Goal: Task Accomplishment & Management: Use online tool/utility

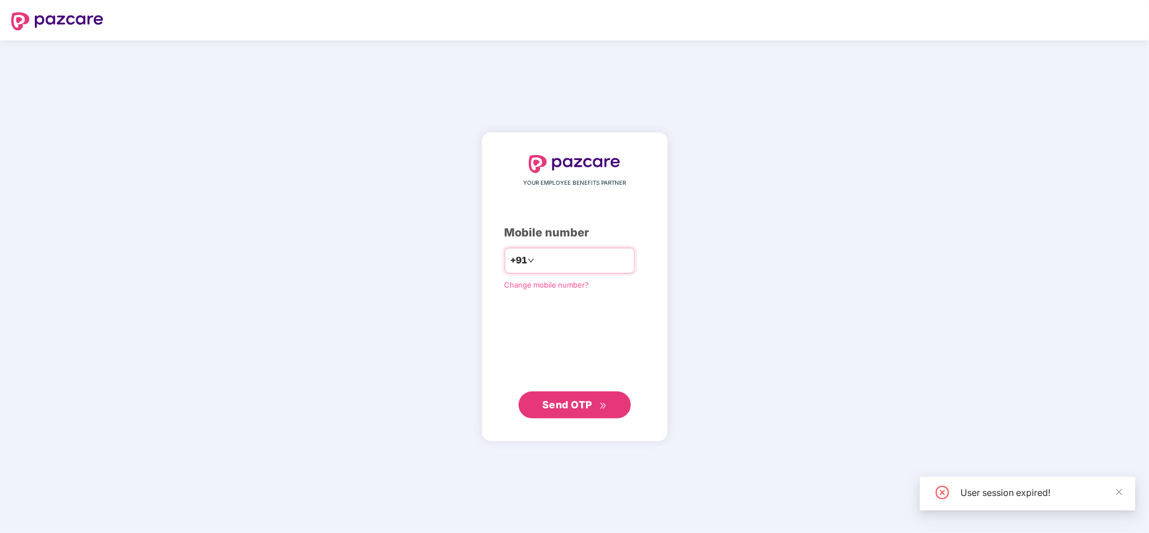
drag, startPoint x: 606, startPoint y: 272, endPoint x: 592, endPoint y: 266, distance: 15.6
click at [592, 266] on div "+91" at bounding box center [570, 261] width 130 height 26
click at [592, 266] on input "number" at bounding box center [583, 261] width 92 height 18
type input "**********"
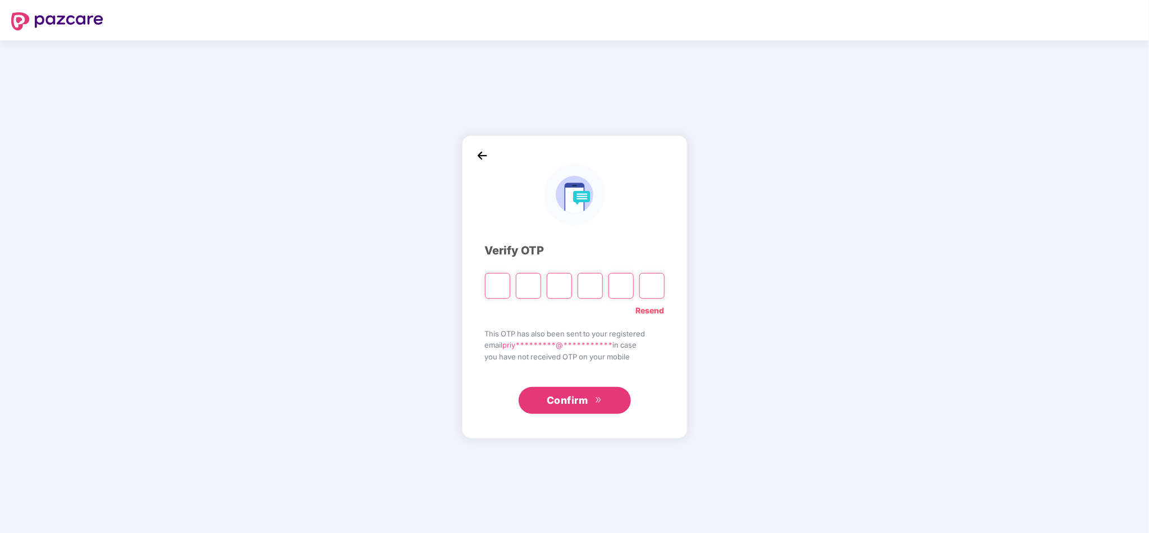
type input "*"
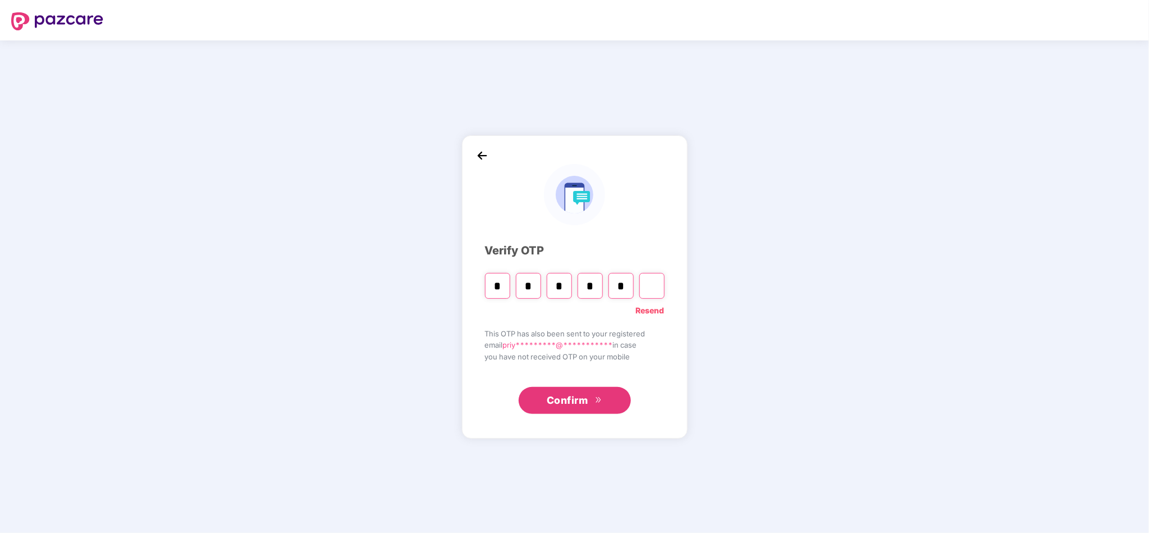
type input "*"
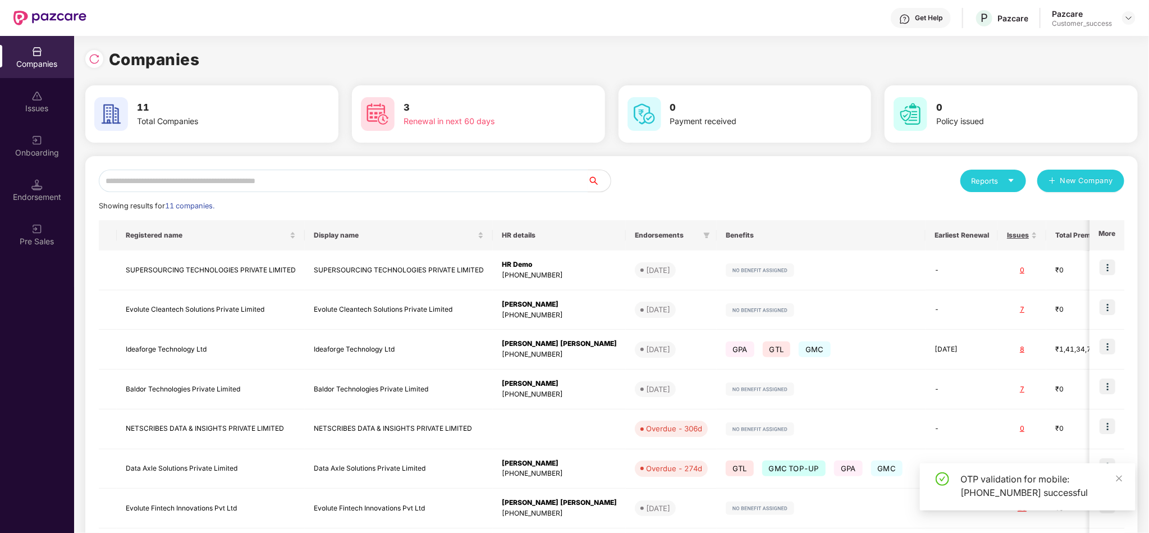
click at [773, 171] on div "Reports New Company" at bounding box center [868, 181] width 513 height 22
click at [314, 56] on div "Companies" at bounding box center [611, 59] width 1053 height 25
click at [322, 171] on input "text" at bounding box center [344, 181] width 490 height 22
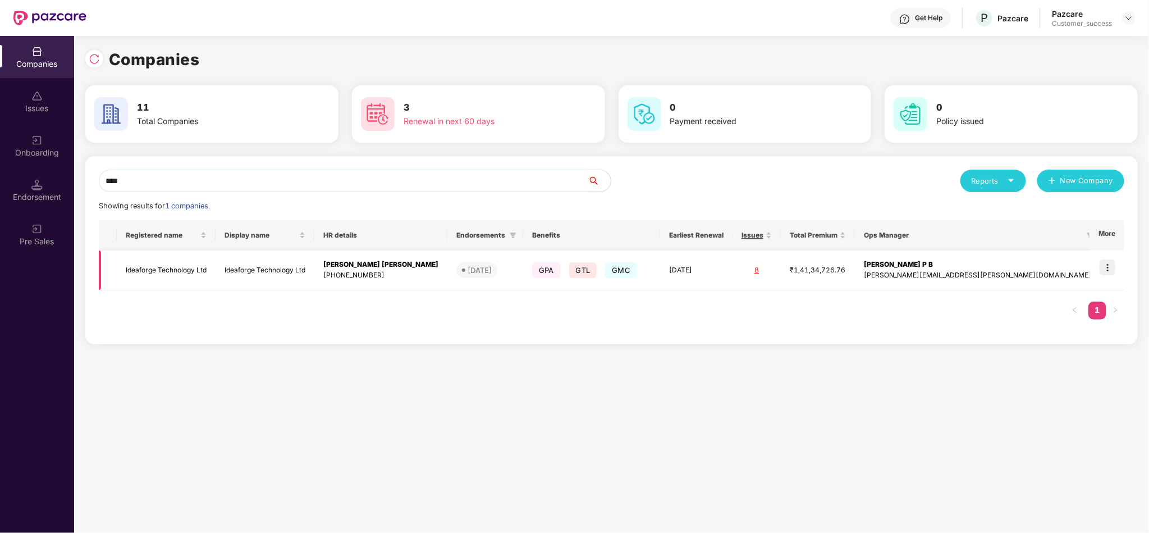
type input "****"
click at [1112, 265] on img at bounding box center [1108, 267] width 16 height 16
drag, startPoint x: 172, startPoint y: 192, endPoint x: 162, endPoint y: 184, distance: 12.7
click at [162, 184] on div "**** Reports New Company Showing results for 1 companies. Registered name Displ…" at bounding box center [612, 250] width 1026 height 161
click at [64, 193] on div "Companies Issues Onboarding Endorsement Pre Sales Companies 11 Total Companies …" at bounding box center [574, 284] width 1149 height 497
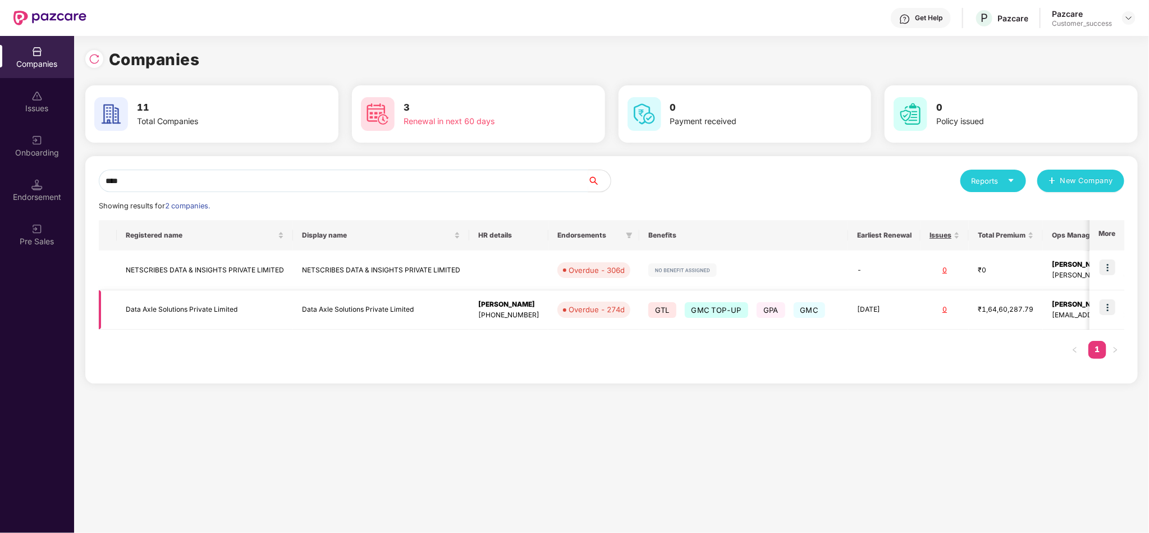
type input "****"
click at [1111, 308] on img at bounding box center [1108, 307] width 16 height 16
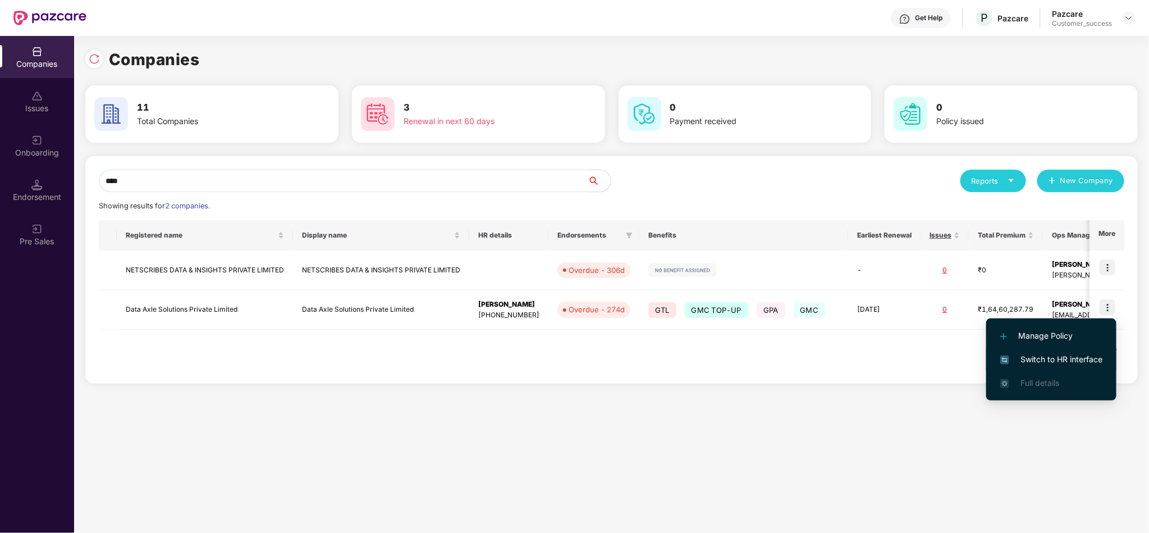
click at [1075, 359] on span "Switch to HR interface" at bounding box center [1052, 359] width 102 height 12
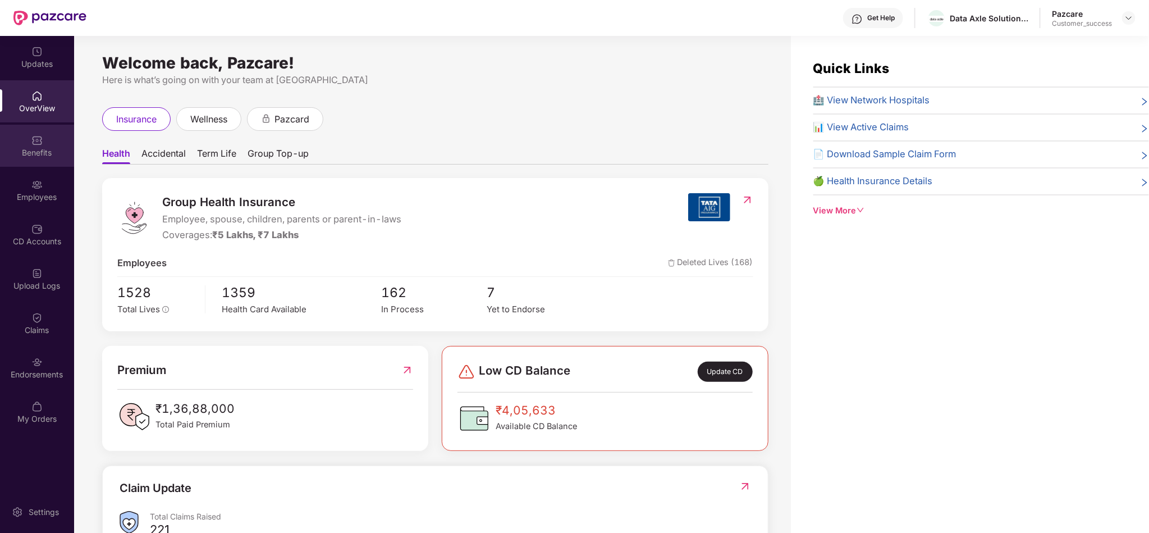
click at [37, 130] on div "Benefits" at bounding box center [37, 146] width 74 height 42
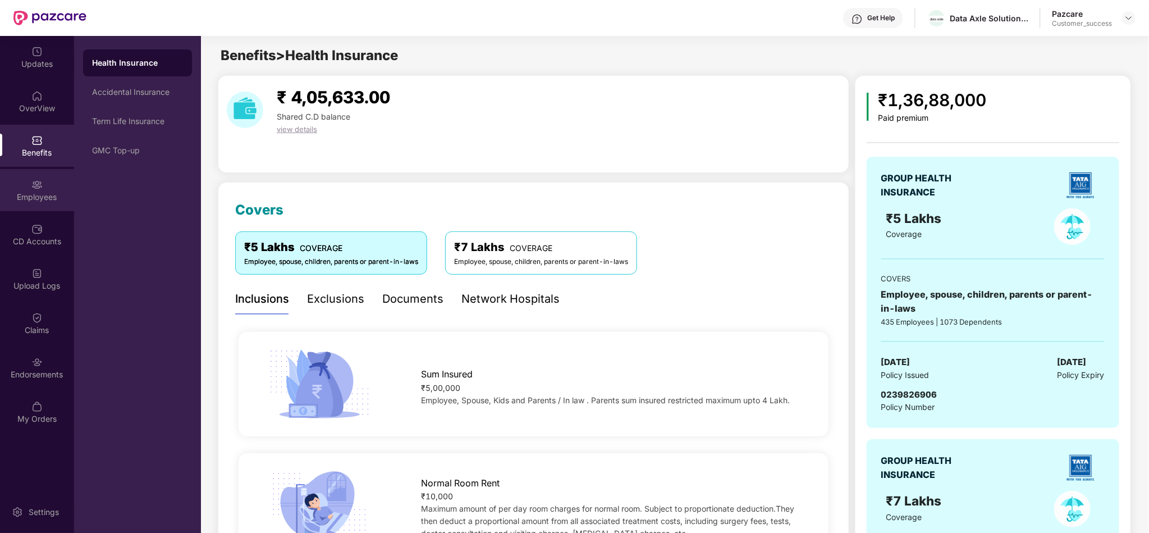
click at [24, 191] on div "Employees" at bounding box center [37, 196] width 74 height 11
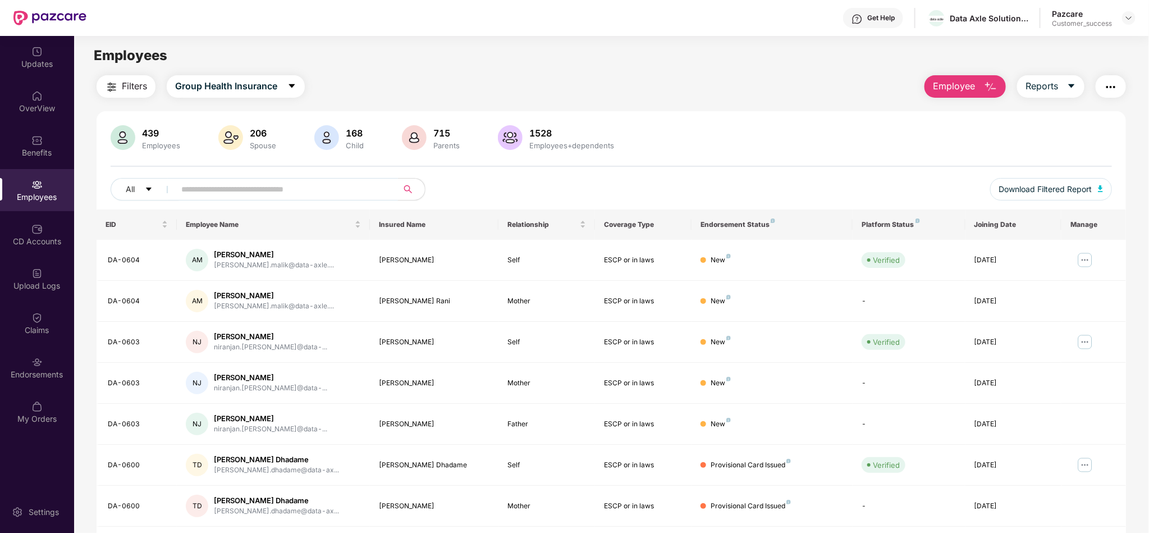
click at [339, 182] on input "text" at bounding box center [282, 189] width 202 height 17
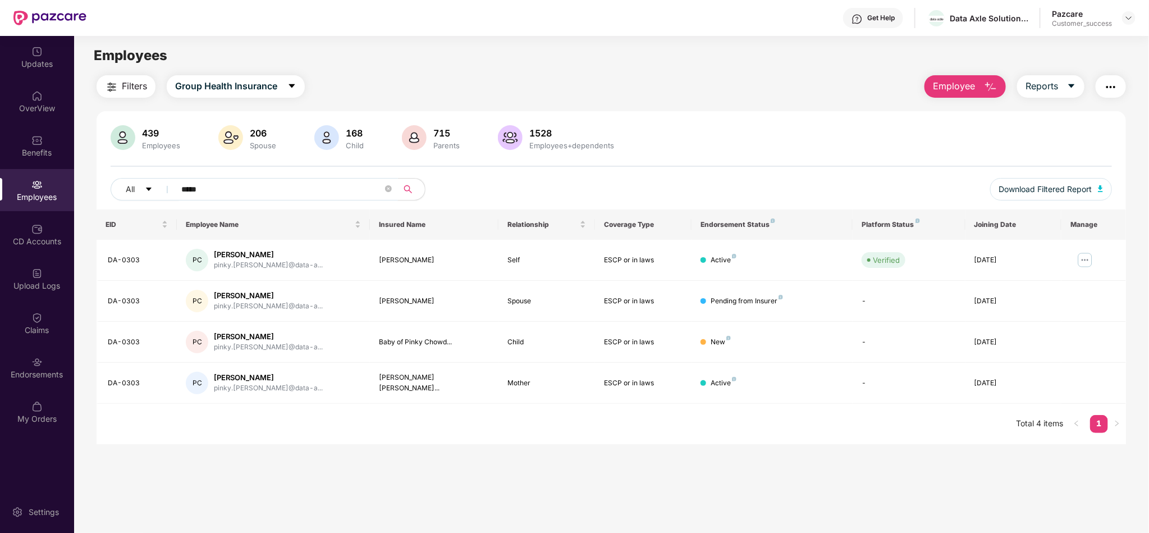
type input "*****"
click at [1085, 253] on img at bounding box center [1085, 260] width 18 height 18
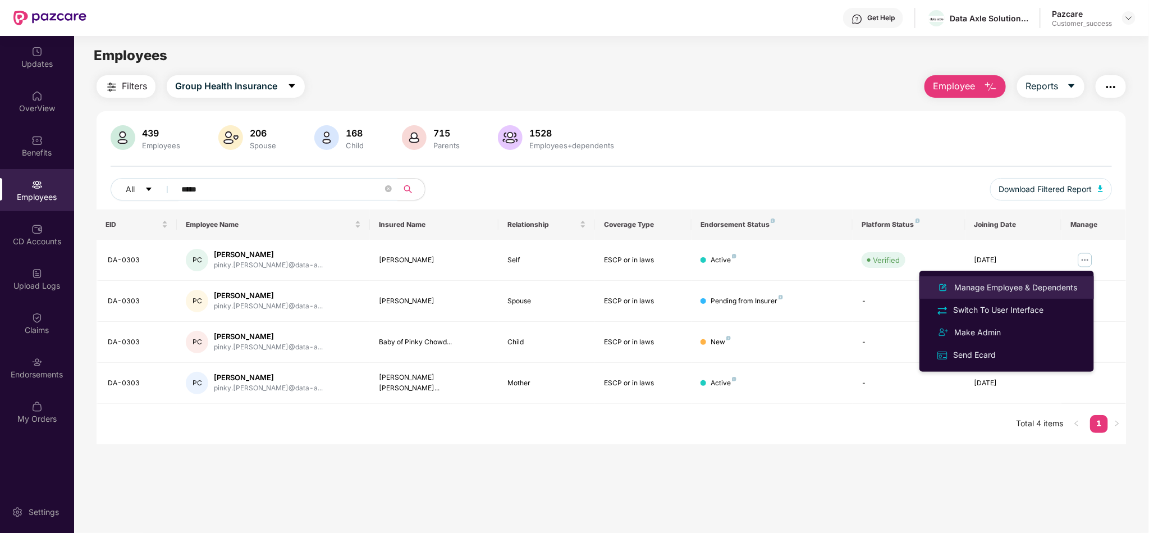
click at [1043, 286] on div "Manage Employee & Dependents" at bounding box center [1015, 287] width 127 height 12
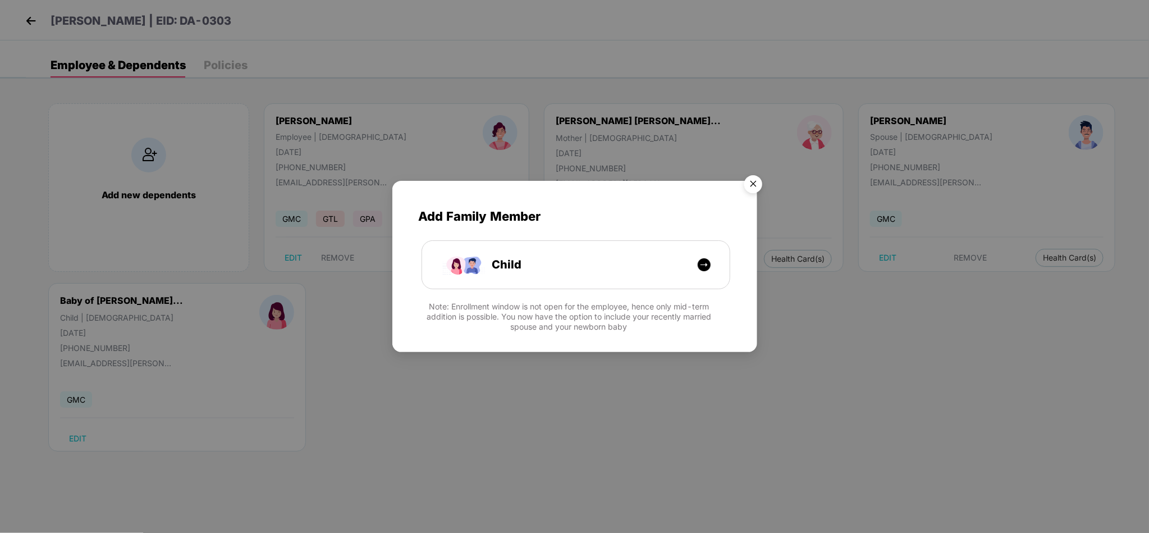
click at [750, 179] on img "Close" at bounding box center [753, 185] width 31 height 31
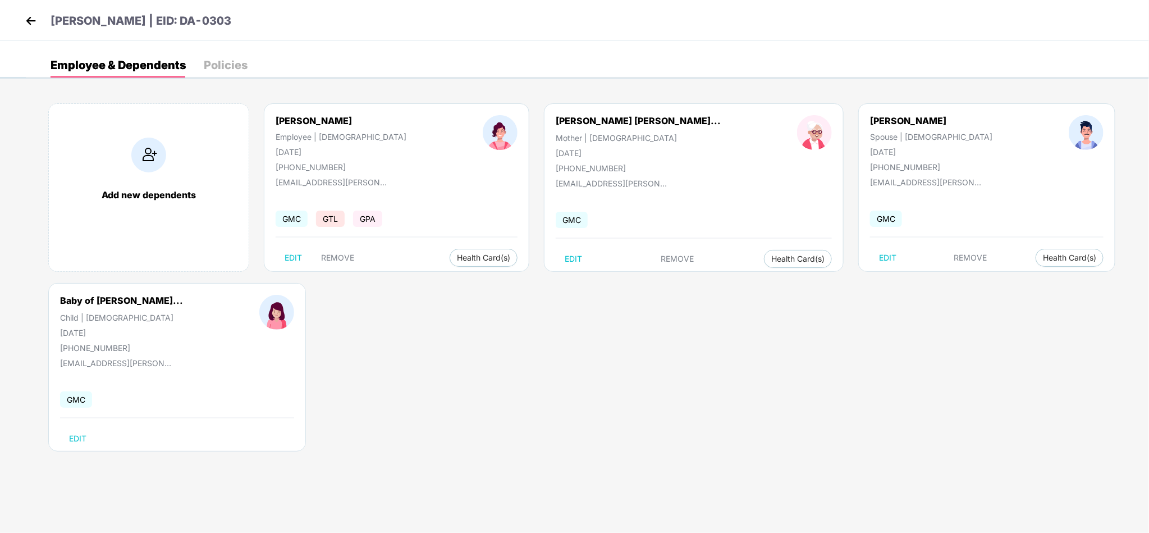
click at [27, 28] on img at bounding box center [30, 20] width 17 height 17
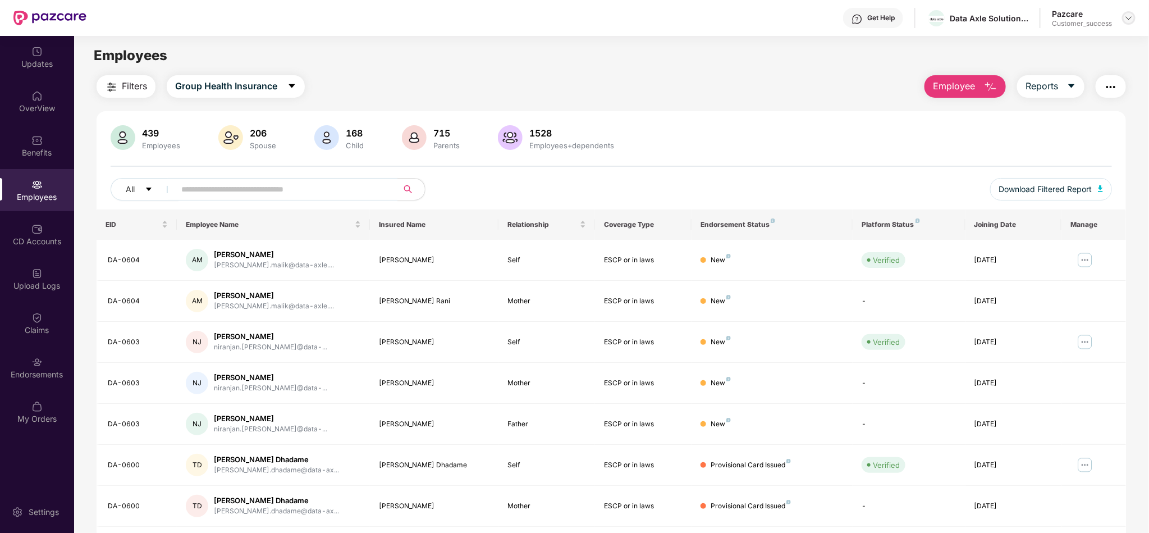
click at [1127, 19] on img at bounding box center [1129, 17] width 9 height 9
click at [1080, 39] on div "Switch to partner view" at bounding box center [1077, 44] width 146 height 22
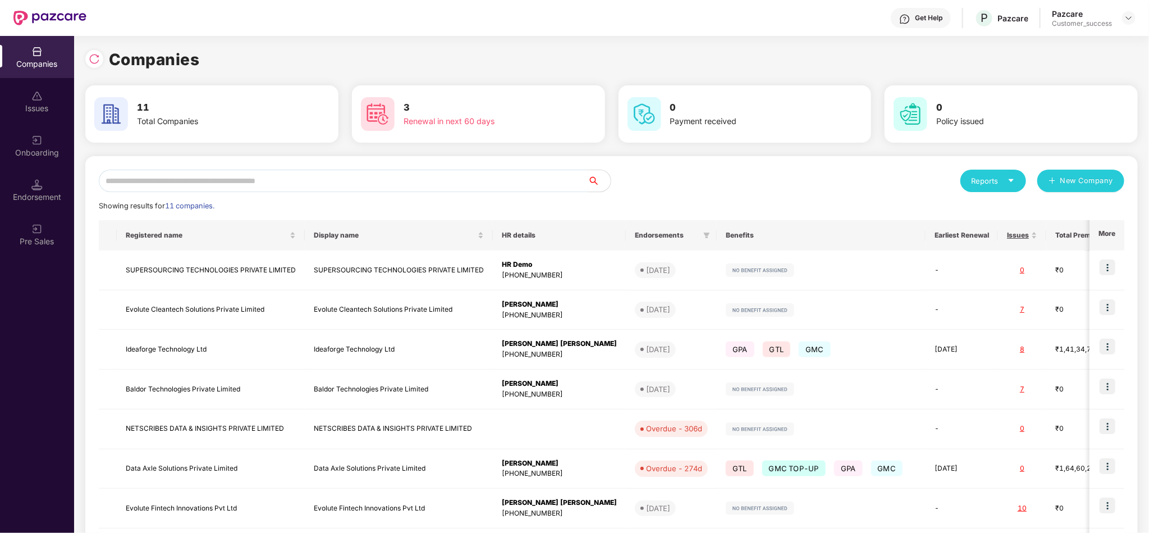
click at [534, 172] on input "text" at bounding box center [344, 181] width 490 height 22
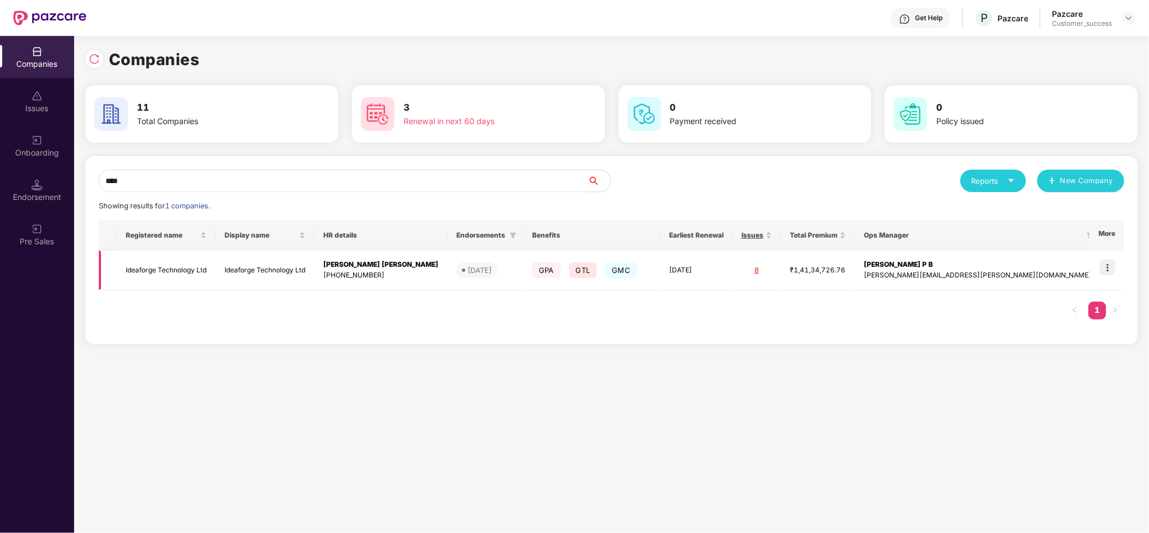
type input "****"
click at [1108, 265] on img at bounding box center [1108, 267] width 16 height 16
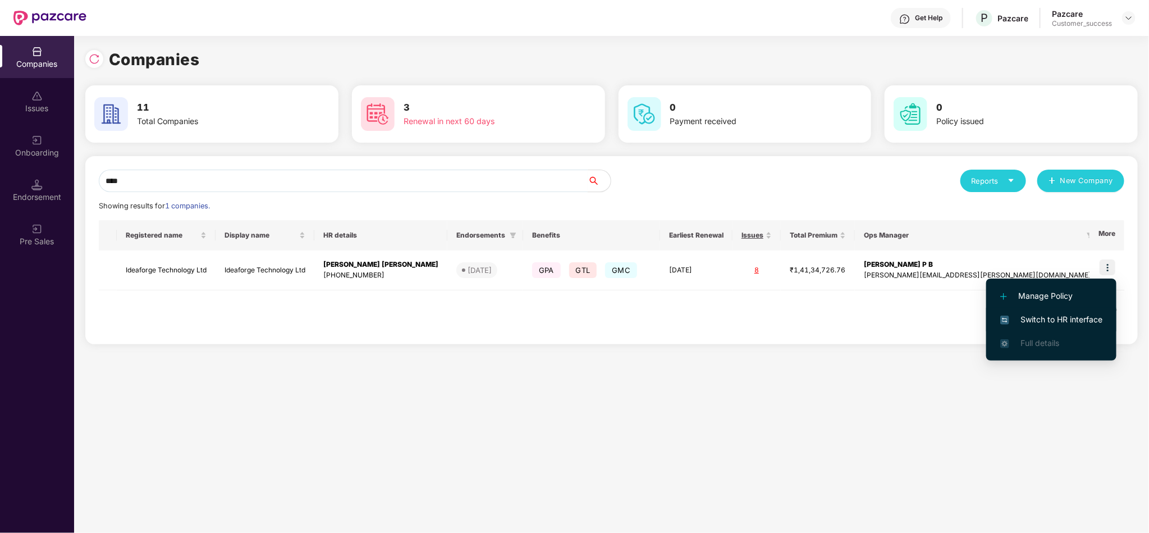
click at [1041, 318] on span "Switch to HR interface" at bounding box center [1052, 319] width 102 height 12
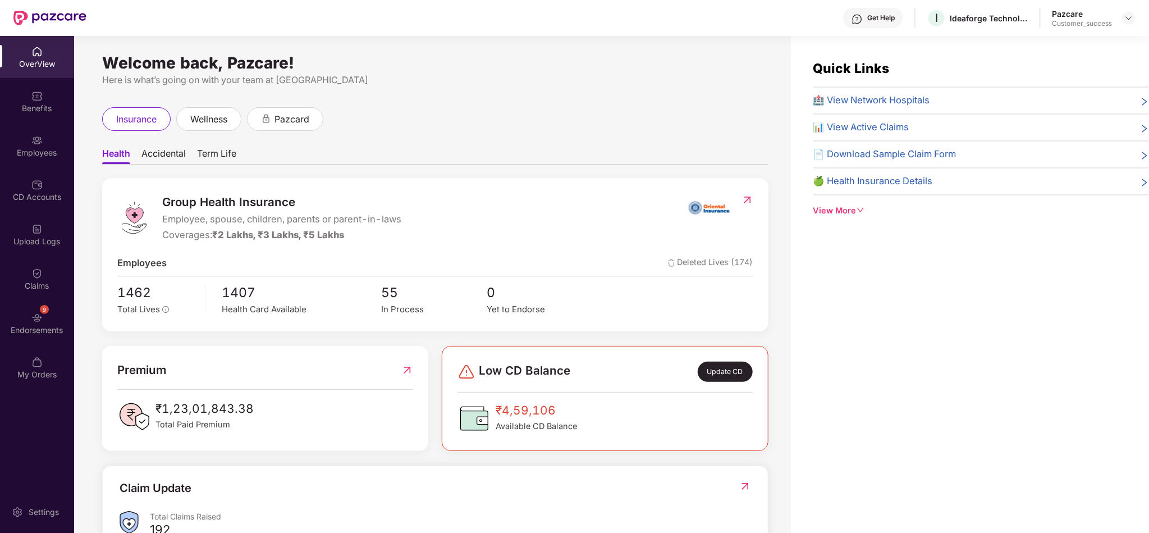
click at [41, 148] on div "Employees" at bounding box center [37, 152] width 74 height 11
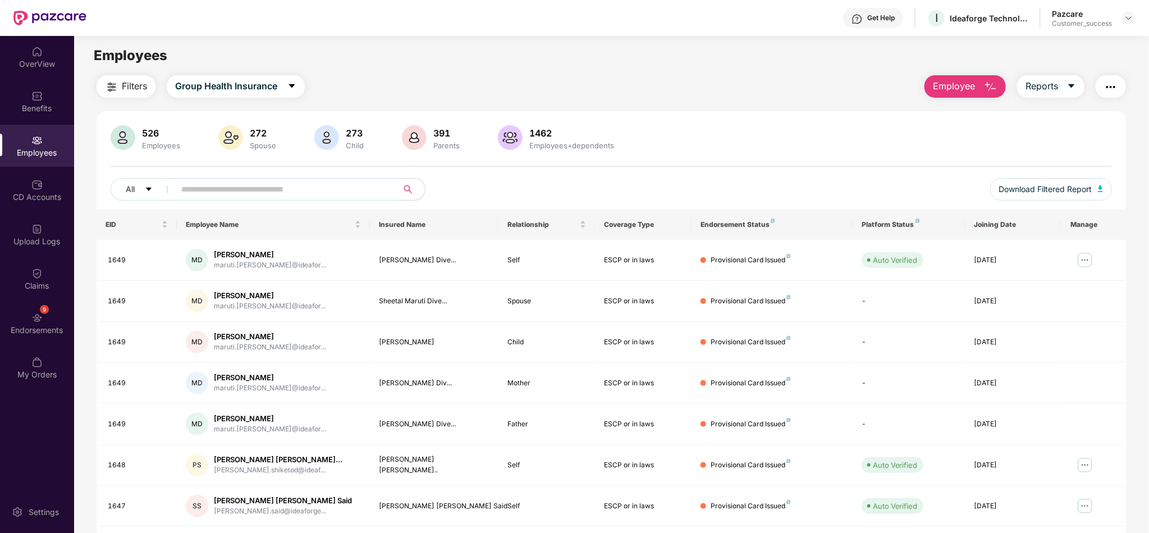
click at [339, 184] on input "text" at bounding box center [282, 189] width 202 height 17
paste input "**********"
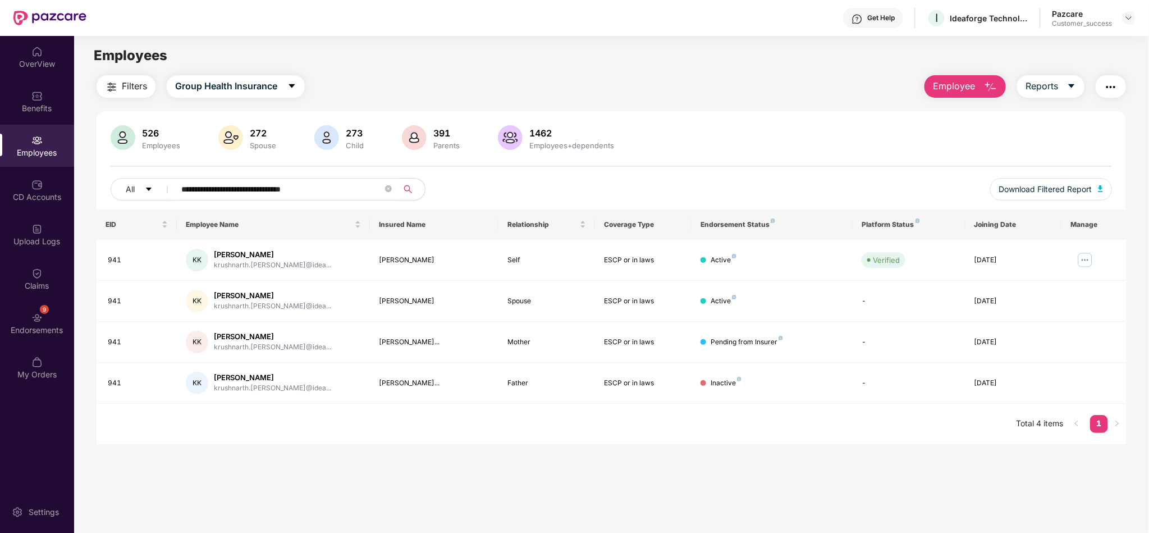
type input "**********"
click at [774, 344] on div "Pending from Insurer" at bounding box center [747, 342] width 72 height 11
click at [1085, 198] on button "Download Filtered Report" at bounding box center [1051, 189] width 122 height 22
click at [238, 339] on div "[PERSON_NAME]" at bounding box center [272, 336] width 117 height 11
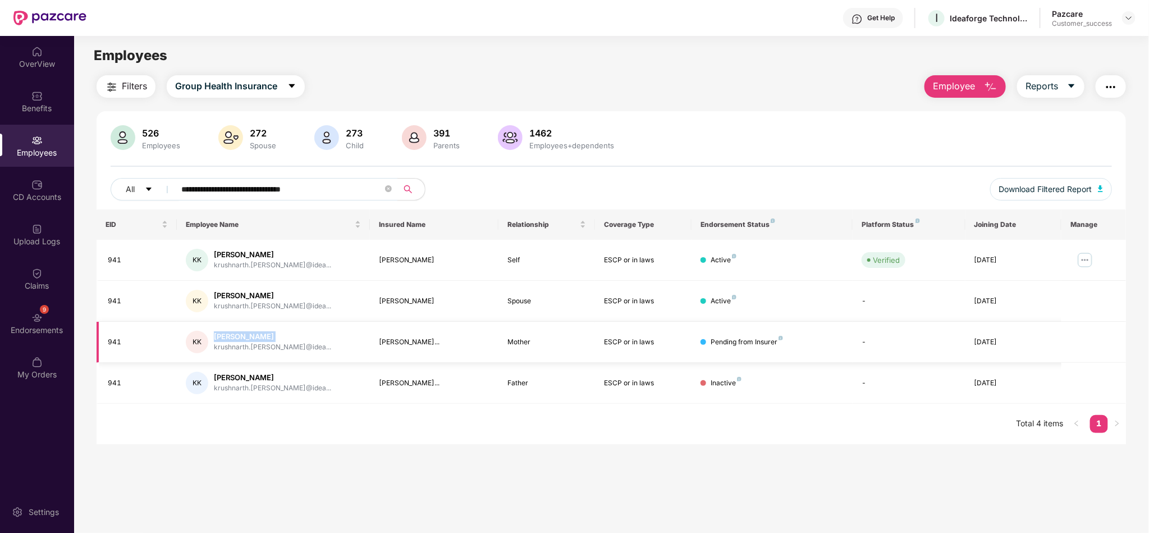
click at [238, 339] on div "[PERSON_NAME]" at bounding box center [272, 336] width 117 height 11
copy div "[PERSON_NAME]"
click at [1112, 78] on button "button" at bounding box center [1111, 86] width 30 height 22
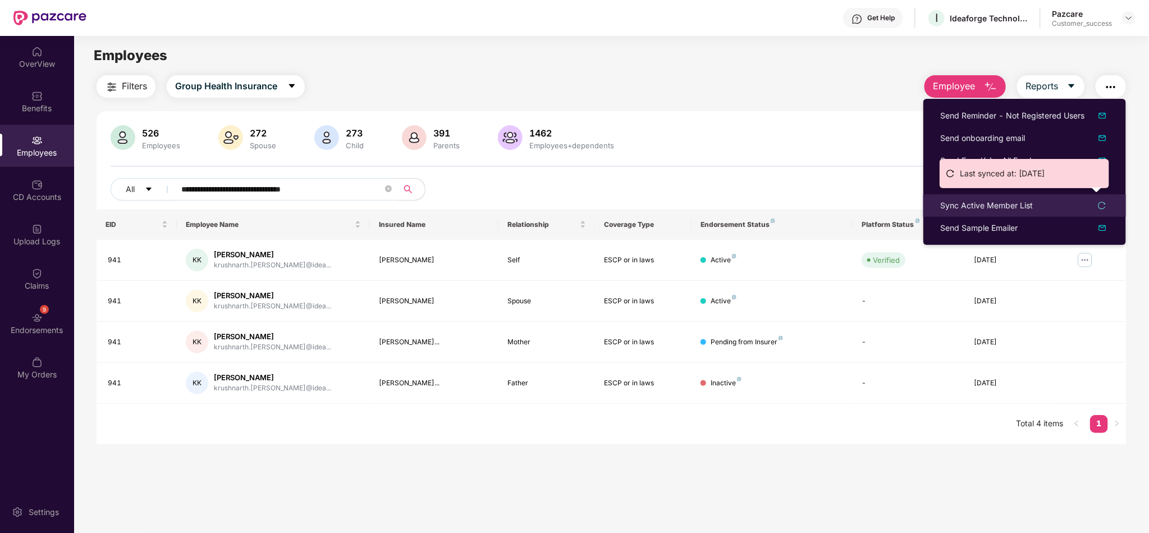
click at [1033, 200] on div "Sync Active Member List" at bounding box center [986, 205] width 93 height 12
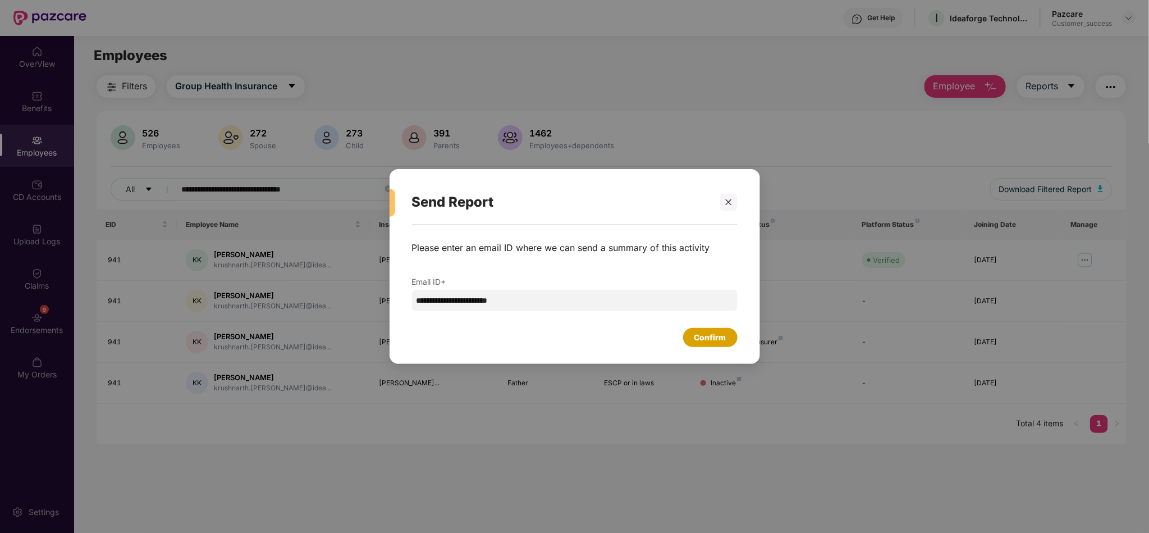
click at [702, 337] on div "Confirm" at bounding box center [711, 337] width 32 height 12
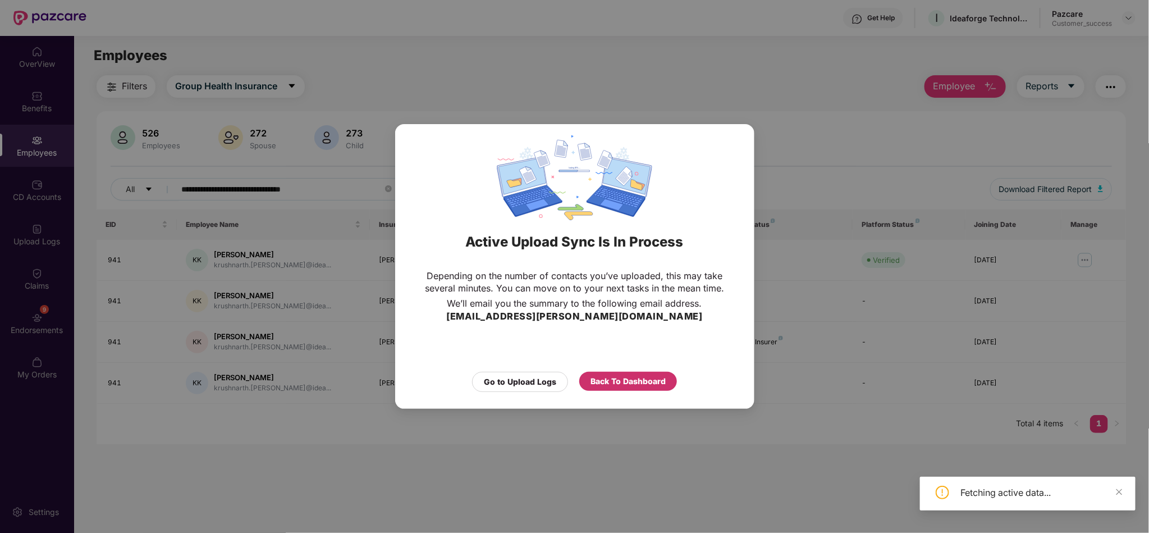
click at [619, 376] on div "Back To Dashboard" at bounding box center [628, 381] width 75 height 12
